Goal: Task Accomplishment & Management: Manage account settings

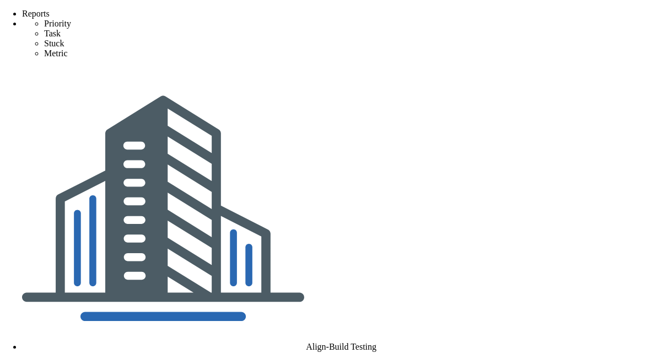
checkbox input "false"
click at [552, 67] on div "Align-Build Testing" at bounding box center [337, 209] width 630 height 284
click at [376, 342] on span "Align-Build Testing" at bounding box center [341, 346] width 71 height 9
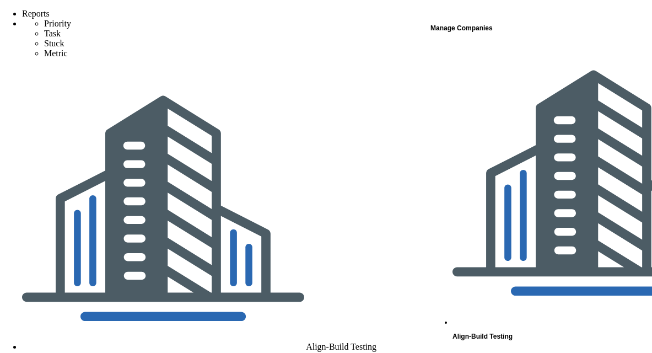
click at [376, 342] on span "Align-Build Testing" at bounding box center [341, 346] width 71 height 9
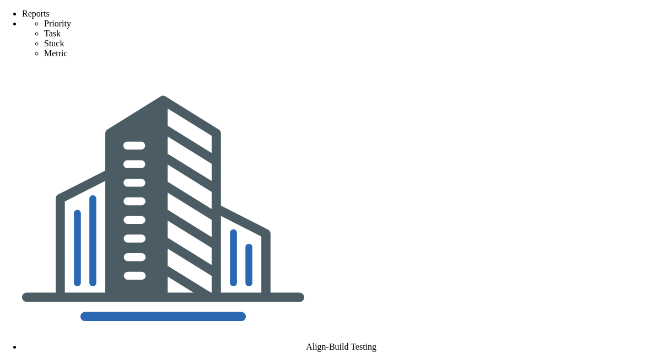
click at [376, 342] on span "Align-Build Testing" at bounding box center [341, 346] width 71 height 9
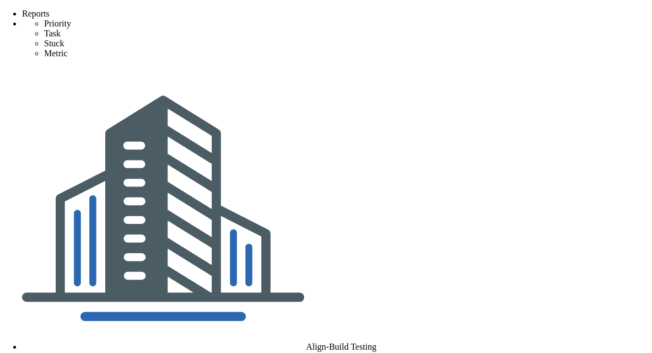
click at [22, 352] on span "select" at bounding box center [22, 352] width 0 height 0
